Goal: Task Accomplishment & Management: Complete application form

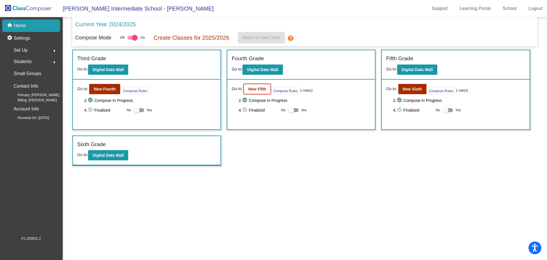
click at [260, 93] on button "New Fifth" at bounding box center [257, 89] width 27 height 10
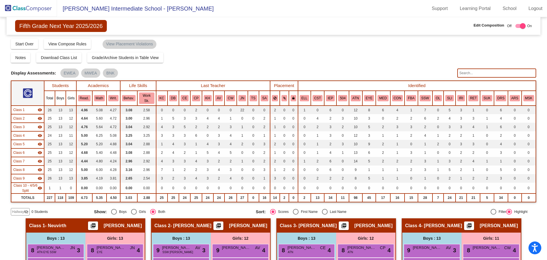
click at [26, 213] on mat-icon "visibility_off" at bounding box center [26, 211] width 5 height 5
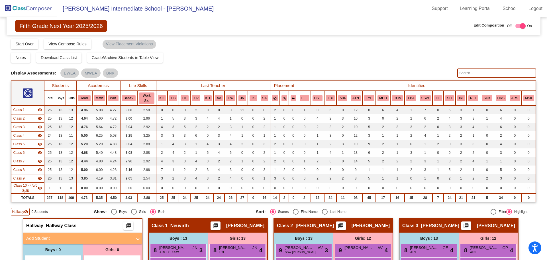
scroll to position [57, 0]
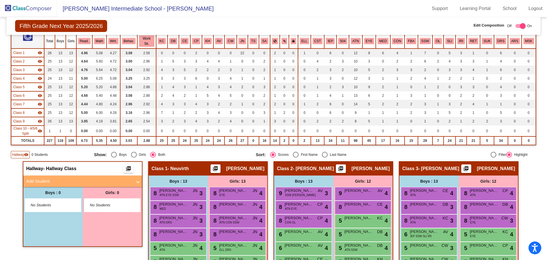
click at [56, 185] on mat-expansion-panel-header "Add Student" at bounding box center [82, 180] width 119 height 11
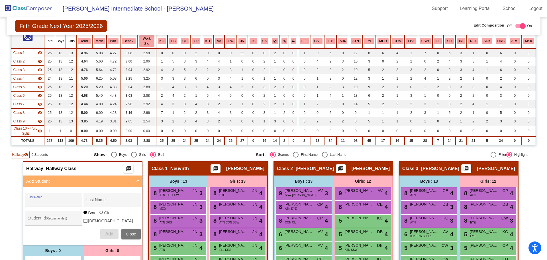
drag, startPoint x: 53, startPoint y: 201, endPoint x: 60, endPoint y: 203, distance: 7.0
click at [53, 202] on input "First Name" at bounding box center [53, 201] width 51 height 5
type input "Kolten"
type input "Kimbrell"
click at [42, 220] on input "Student Id (Recommended)" at bounding box center [53, 220] width 51 height 5
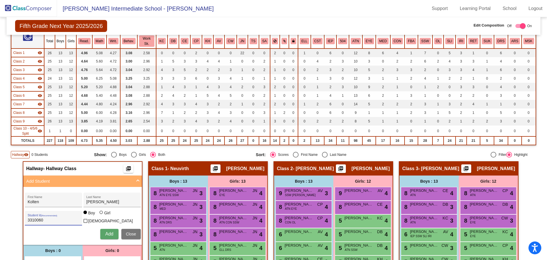
type input "3310060"
click at [109, 231] on span "Add" at bounding box center [109, 233] width 8 height 5
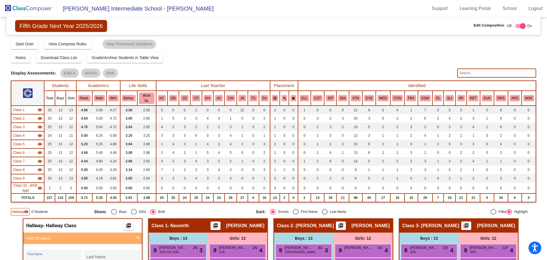
scroll to position [114, 0]
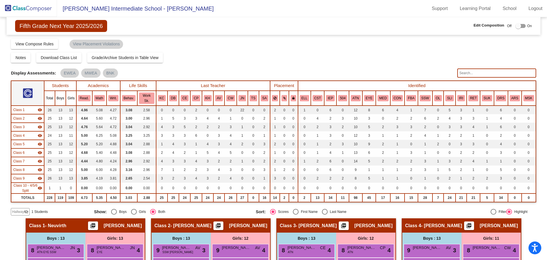
click at [468, 75] on input "text" at bounding box center [496, 72] width 79 height 9
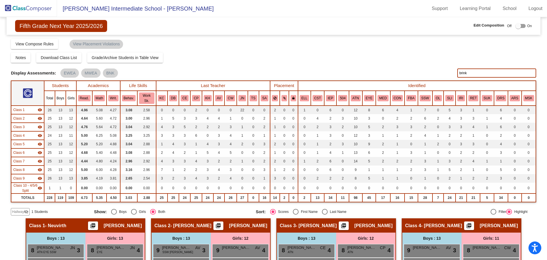
type input "brink"
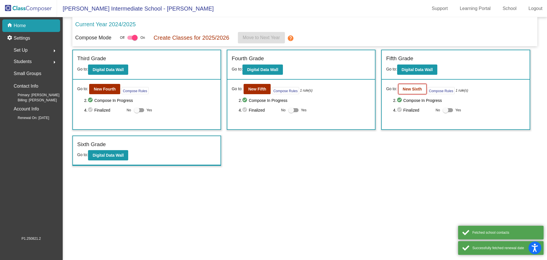
click at [412, 88] on b "New Sixth" at bounding box center [412, 89] width 19 height 5
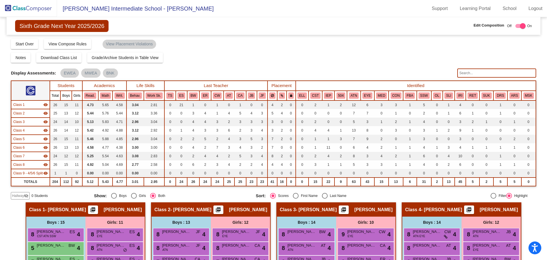
click at [465, 73] on input "text" at bounding box center [496, 72] width 79 height 9
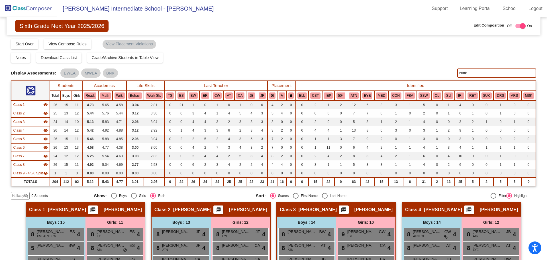
type input "brink"
click at [24, 196] on mat-icon "visibility_off" at bounding box center [26, 195] width 5 height 5
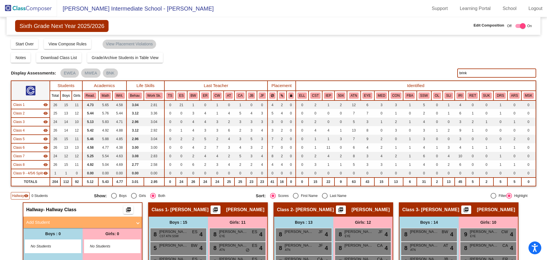
scroll to position [85, 0]
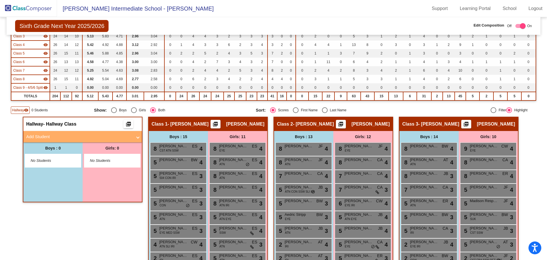
click at [60, 139] on mat-panel-title "Add Student" at bounding box center [79, 136] width 106 height 7
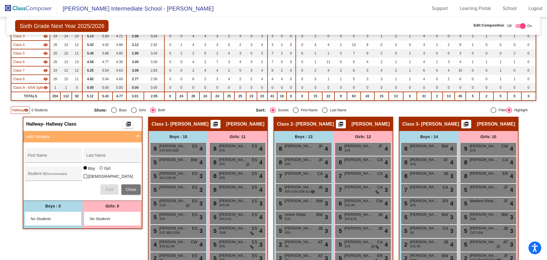
scroll to position [0, 0]
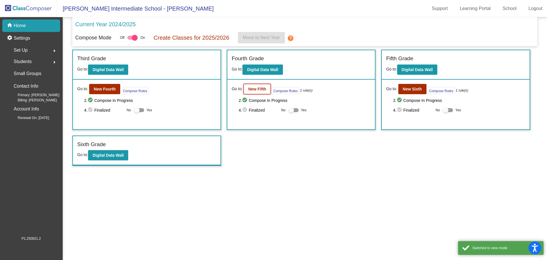
click at [263, 91] on button "New Fifth" at bounding box center [257, 89] width 27 height 10
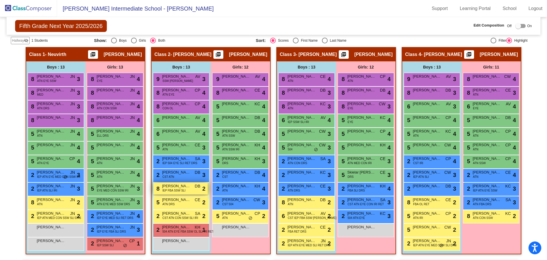
scroll to position [57, 0]
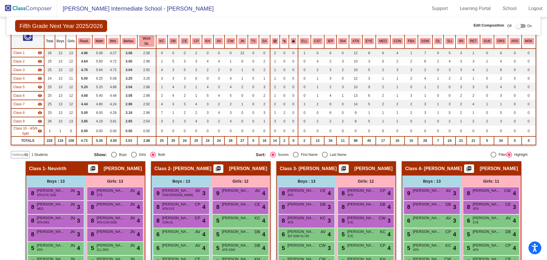
click at [25, 158] on div "Hallway visibility_off" at bounding box center [20, 154] width 19 height 7
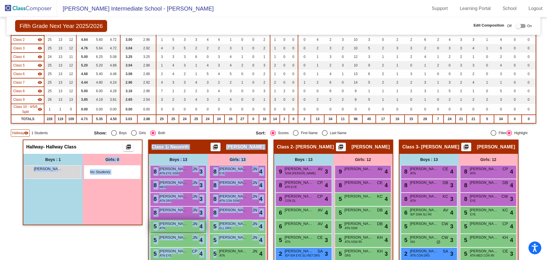
scroll to position [83, 0]
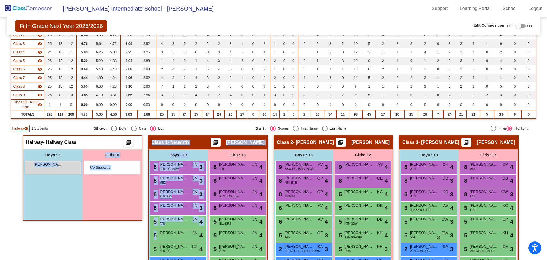
drag, startPoint x: 46, startPoint y: 194, endPoint x: 68, endPoint y: 155, distance: 44.9
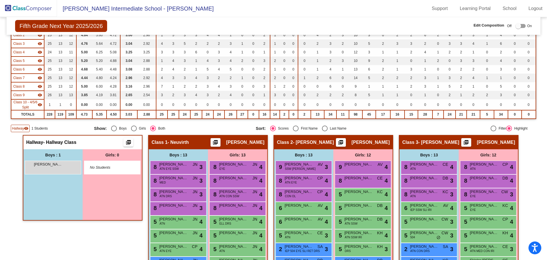
click at [52, 176] on div "Boys : 1 Kolten Kimbrell lock do_not_disturb_alt" at bounding box center [52, 184] width 59 height 71
click at [57, 169] on div "Kolten Kimbrell lock do_not_disturb_alt" at bounding box center [52, 167] width 54 height 12
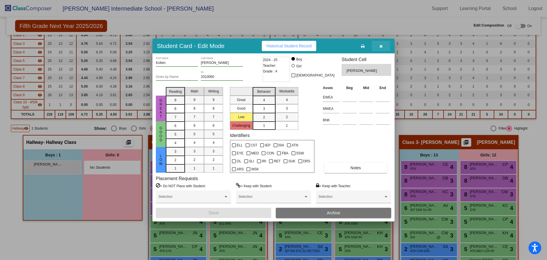
click at [374, 46] on button "button" at bounding box center [381, 46] width 18 height 10
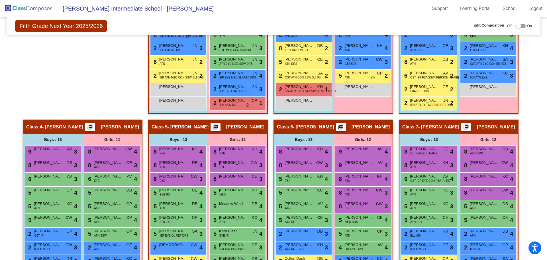
scroll to position [226, 0]
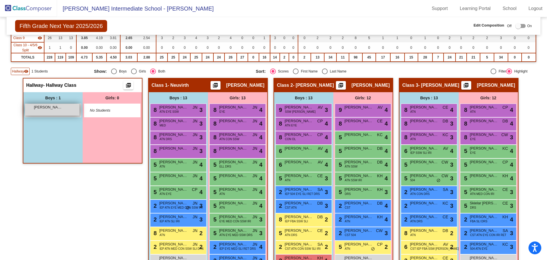
drag, startPoint x: 49, startPoint y: 109, endPoint x: 192, endPoint y: 171, distance: 155.2
click at [73, 117] on div "Kolten Kimbrell lock do_not_disturb_alt" at bounding box center [53, 110] width 56 height 14
click icon "button"
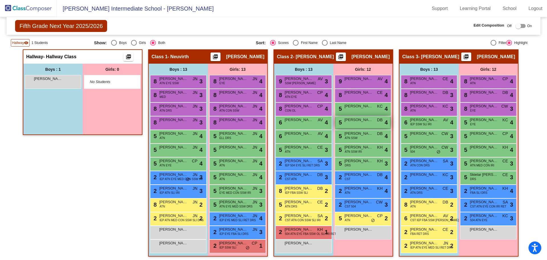
scroll to position [197, 0]
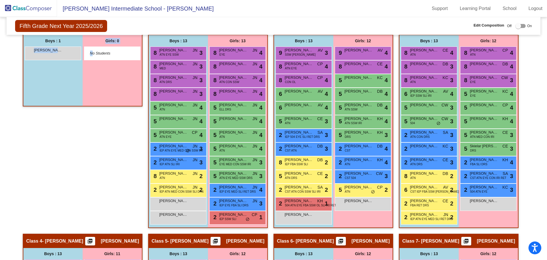
drag, startPoint x: 54, startPoint y: 55, endPoint x: 87, endPoint y: 121, distance: 73.6
click at [87, 125] on div "Hallway - Hallway Class picture_as_pdf Add Student First Name Last Name Student…" at bounding box center [83, 127] width 120 height 213
click at [48, 57] on div "Kolten Kimbrell lock do_not_disturb_alt" at bounding box center [52, 53] width 54 height 12
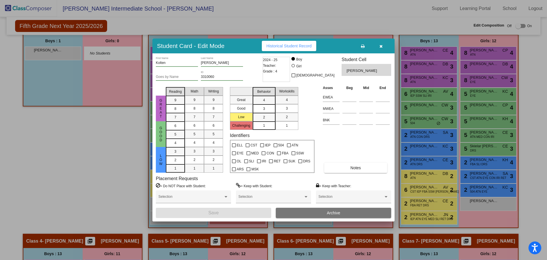
click at [376, 45] on button "button" at bounding box center [381, 46] width 18 height 10
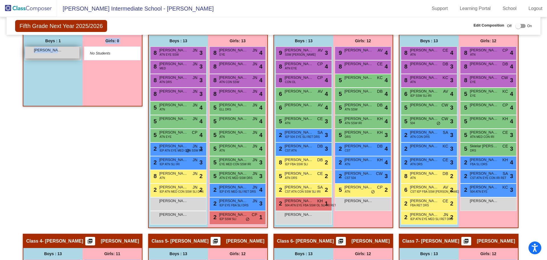
drag, startPoint x: 36, startPoint y: 55, endPoint x: 54, endPoint y: 49, distance: 18.8
click at [72, 61] on div "Boys : 1 Kolten Kimbrell lock do_not_disturb_alt" at bounding box center [52, 70] width 59 height 71
click at [54, 49] on span "[PERSON_NAME]" at bounding box center [48, 50] width 28 height 6
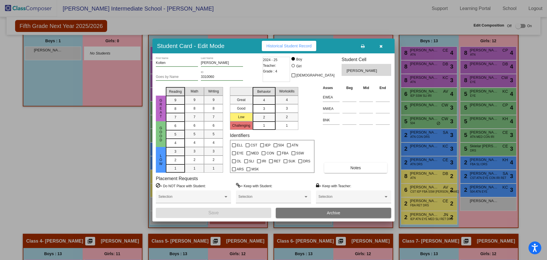
click at [383, 47] on button "button" at bounding box center [381, 46] width 18 height 10
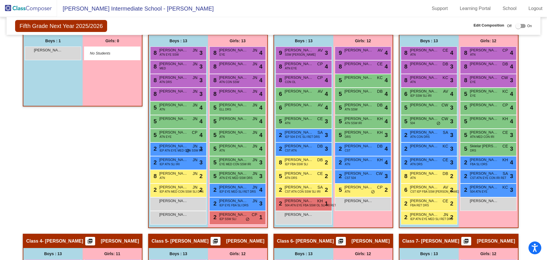
drag, startPoint x: 44, startPoint y: 57, endPoint x: 52, endPoint y: 68, distance: 14.0
click at [50, 77] on div "Boys : 1 Kolten Kimbrell lock do_not_disturb_alt" at bounding box center [52, 70] width 59 height 71
click at [63, 68] on div "Boys : 1 Kolten Kimbrell lock do_not_disturb_alt" at bounding box center [52, 70] width 59 height 71
drag, startPoint x: 53, startPoint y: 47, endPoint x: 67, endPoint y: 60, distance: 18.8
click at [67, 60] on div "Kolten Kimbrell lock do_not_disturb_alt" at bounding box center [53, 53] width 56 height 14
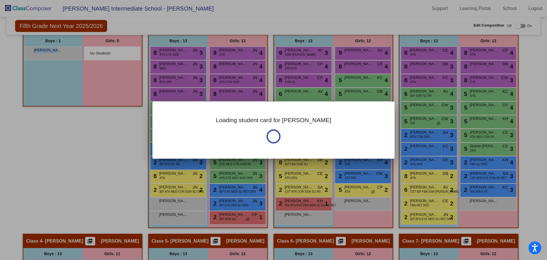
click at [63, 52] on div at bounding box center [63, 52] width 0 height 0
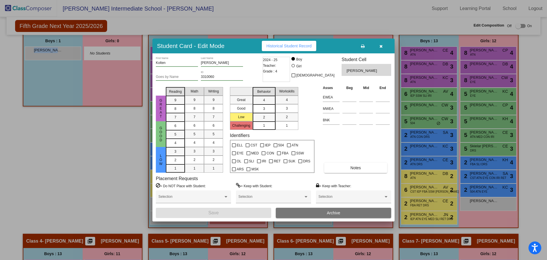
click at [385, 50] on button "button" at bounding box center [381, 46] width 18 height 10
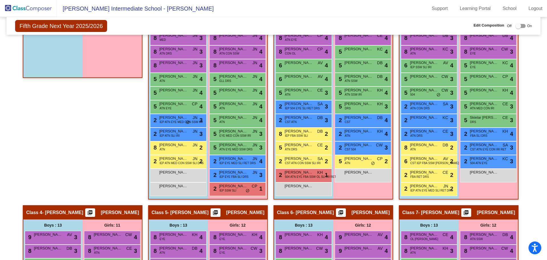
scroll to position [169, 0]
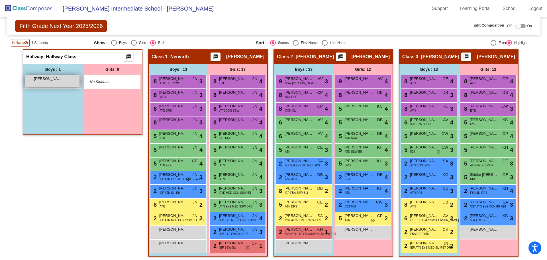
click at [50, 83] on div "Kolten Kimbrell lock do_not_disturb_alt" at bounding box center [52, 81] width 54 height 12
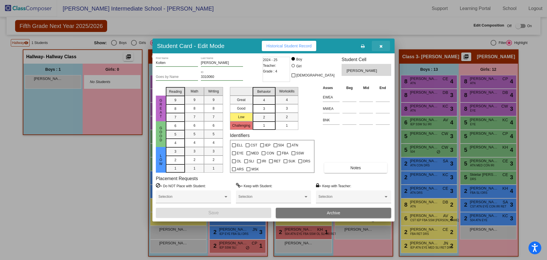
click at [382, 48] on icon "button" at bounding box center [380, 46] width 3 height 4
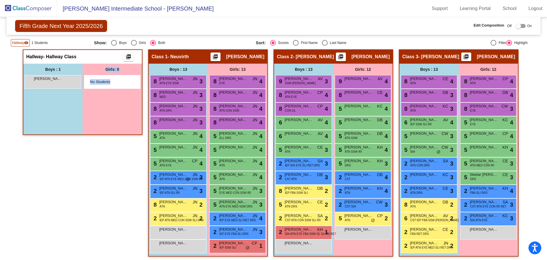
drag, startPoint x: 56, startPoint y: 77, endPoint x: 81, endPoint y: 86, distance: 26.5
click at [128, 109] on div "Boys : 1 Kolten Kimbrell lock do_not_disturb_alt Girls: 0 No Students" at bounding box center [82, 99] width 119 height 71
click at [83, 89] on div "Boys : 1 Kolten Kimbrell lock do_not_disturb_alt Girls: 0 No Students" at bounding box center [82, 99] width 119 height 71
drag, startPoint x: 82, startPoint y: 85, endPoint x: 75, endPoint y: 78, distance: 9.7
click at [83, 85] on div "No Students" at bounding box center [112, 82] width 59 height 14
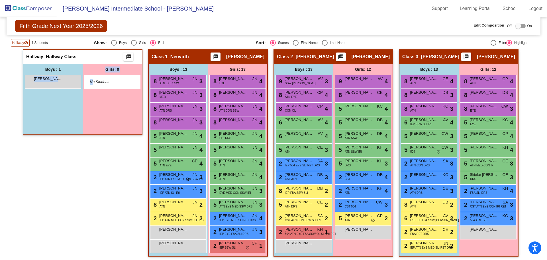
drag, startPoint x: 66, startPoint y: 79, endPoint x: 91, endPoint y: 86, distance: 25.8
click at [91, 86] on div "Boys : 1 Kolten Kimbrell lock do_not_disturb_alt Girls: 0 No Students" at bounding box center [82, 99] width 119 height 71
drag, startPoint x: 68, startPoint y: 84, endPoint x: 72, endPoint y: 88, distance: 5.3
click at [72, 88] on div "Kolten Kimbrell lock do_not_disturb_alt" at bounding box center [53, 82] width 56 height 14
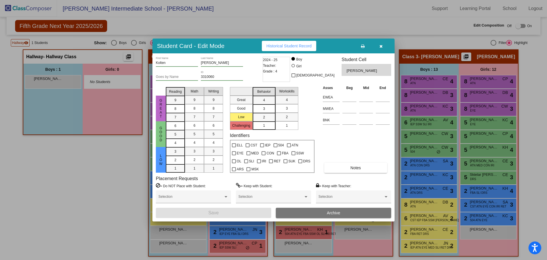
click at [379, 49] on button "button" at bounding box center [381, 46] width 18 height 10
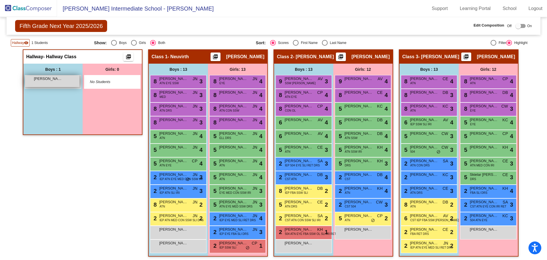
drag, startPoint x: 58, startPoint y: 85, endPoint x: 63, endPoint y: 86, distance: 4.7
click at [62, 92] on div "Boys : 1 Kolten Kimbrell lock do_not_disturb_alt" at bounding box center [52, 99] width 59 height 71
drag, startPoint x: 64, startPoint y: 84, endPoint x: 75, endPoint y: 95, distance: 15.5
click at [75, 95] on div "Boys : 1 Kolten Kimbrell lock do_not_disturb_alt" at bounding box center [52, 99] width 59 height 71
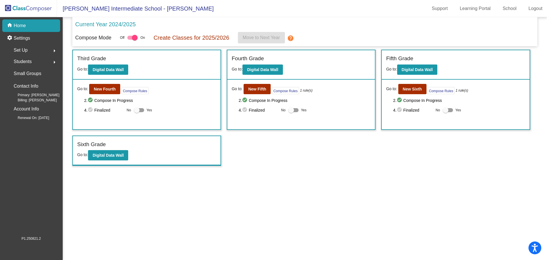
click at [422, 94] on div "Go to: New Sixth Compose Rules 1 rule(s) 2. check_circle Compose In Progress 4.…" at bounding box center [456, 104] width 148 height 50
click at [423, 92] on button "New Sixth" at bounding box center [412, 89] width 28 height 10
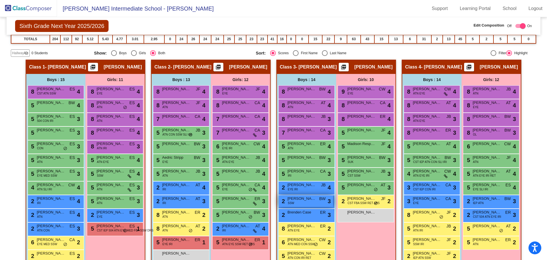
scroll to position [199, 0]
